Goal: Information Seeking & Learning: Get advice/opinions

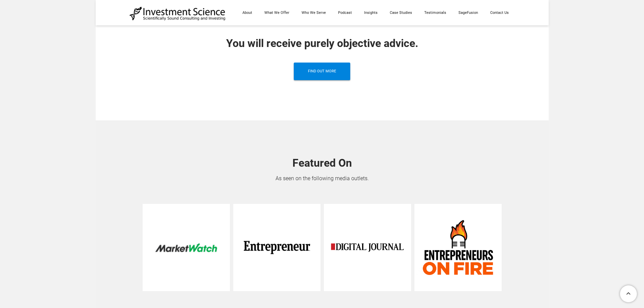
scroll to position [880, 0]
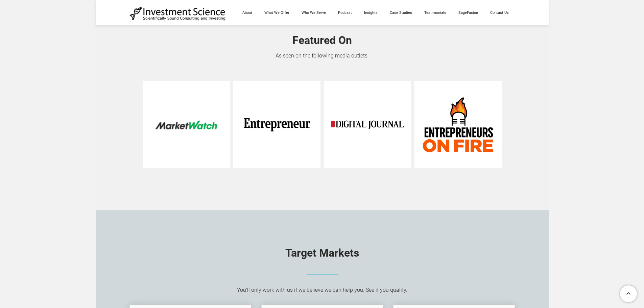
click at [203, 124] on img at bounding box center [186, 124] width 87 height 87
click at [261, 123] on img at bounding box center [276, 124] width 87 height 87
click at [468, 118] on img at bounding box center [458, 124] width 87 height 87
click at [336, 125] on img at bounding box center [367, 124] width 87 height 87
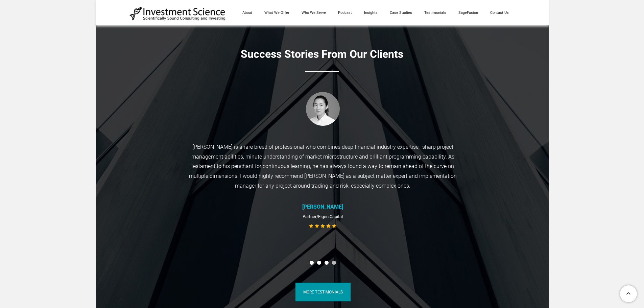
scroll to position [2910, 0]
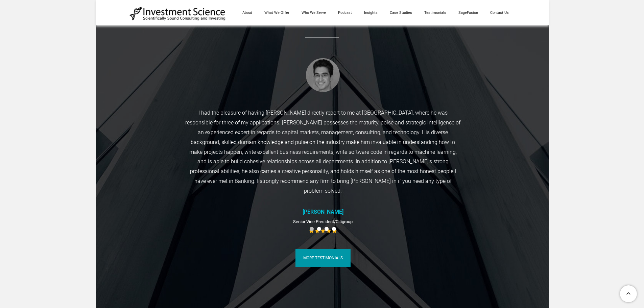
click at [492, 165] on td at bounding box center [498, 161] width 43 height 226
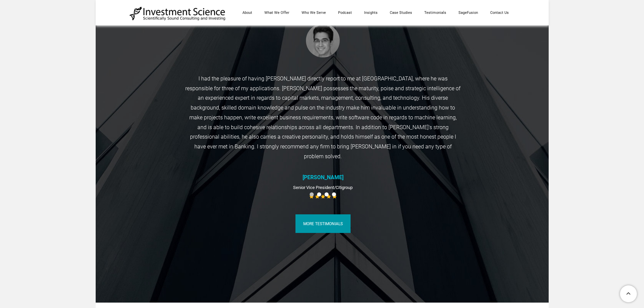
scroll to position [3011, 0]
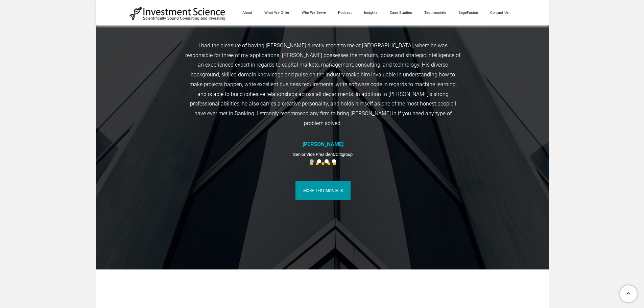
click at [322, 187] on link "MORE TESTIMONIALS" at bounding box center [323, 190] width 55 height 19
